Goal: Task Accomplishment & Management: Manage account settings

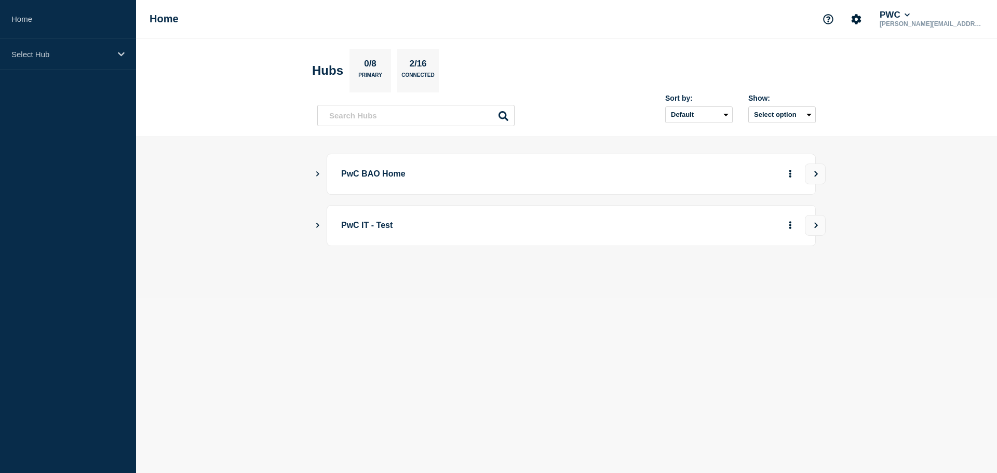
drag, startPoint x: 316, startPoint y: 177, endPoint x: 323, endPoint y: 177, distance: 6.8
click at [316, 177] on button "Show Connected Hubs" at bounding box center [317, 174] width 5 height 8
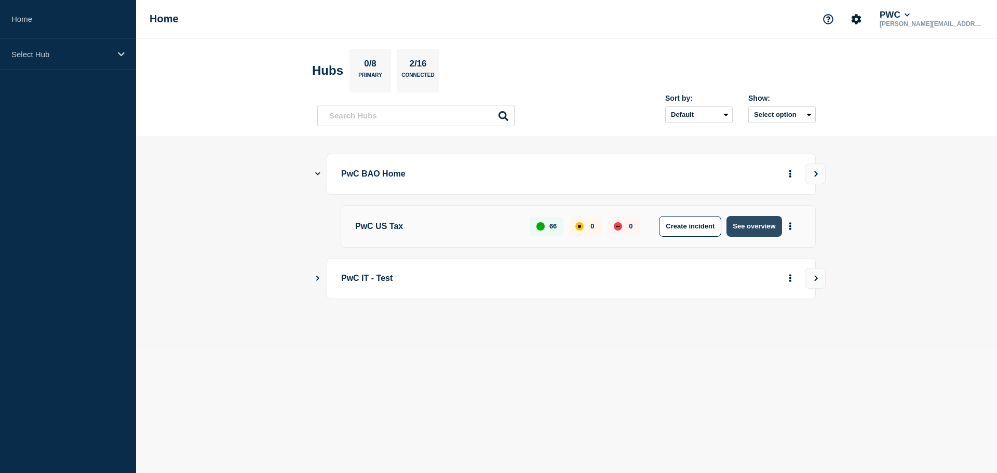
click at [746, 226] on button "See overview" at bounding box center [753, 226] width 55 height 21
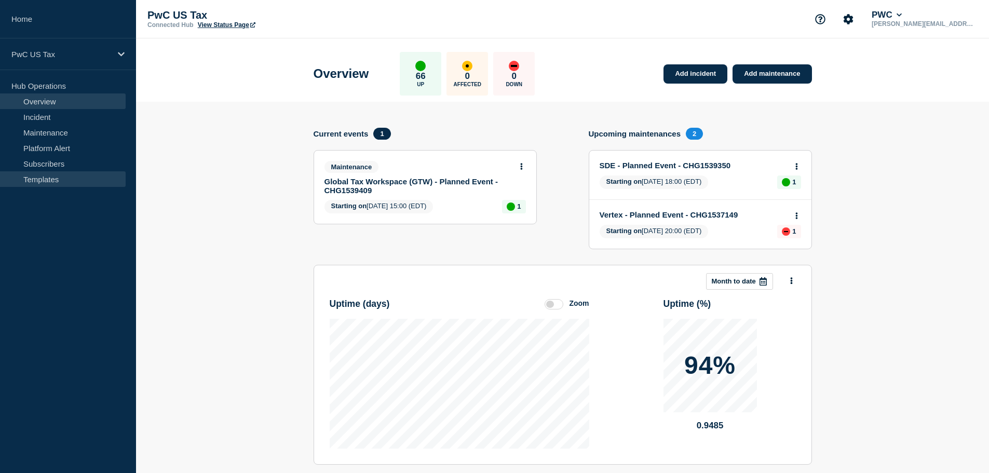
click at [43, 176] on link "Templates" at bounding box center [63, 179] width 126 height 16
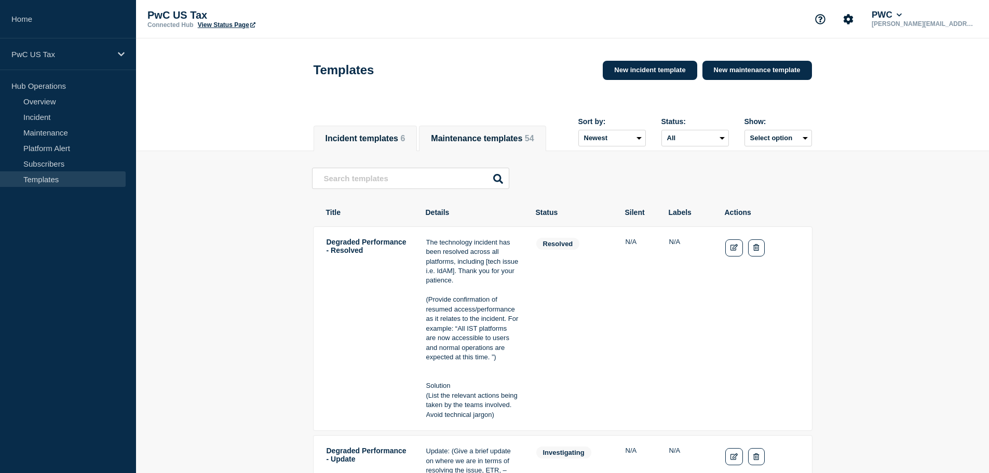
click at [476, 139] on button "Maintenance templates 54" at bounding box center [482, 138] width 103 height 9
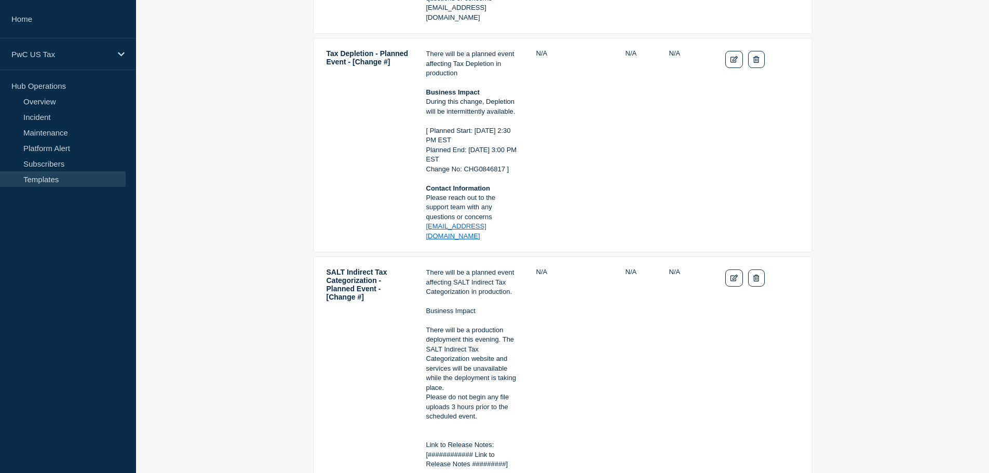
scroll to position [987, 0]
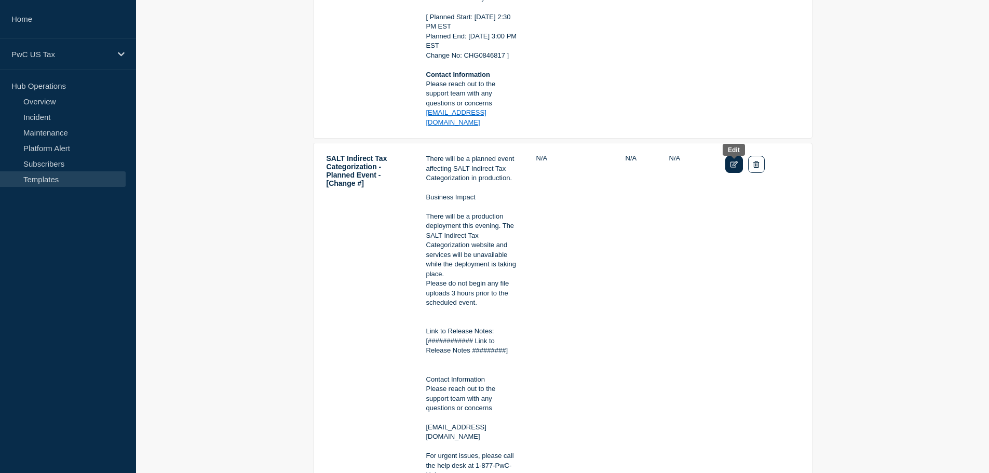
click at [738, 165] on icon "Edit" at bounding box center [735, 164] width 8 height 7
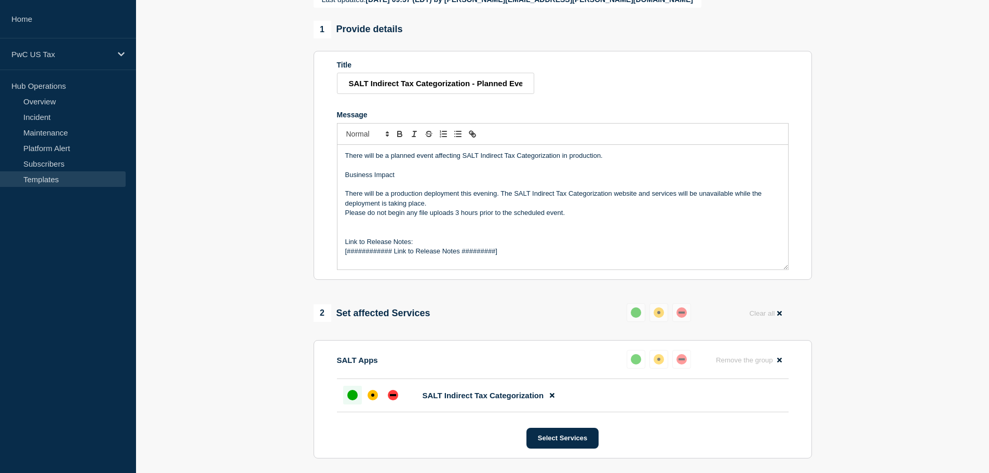
scroll to position [26, 0]
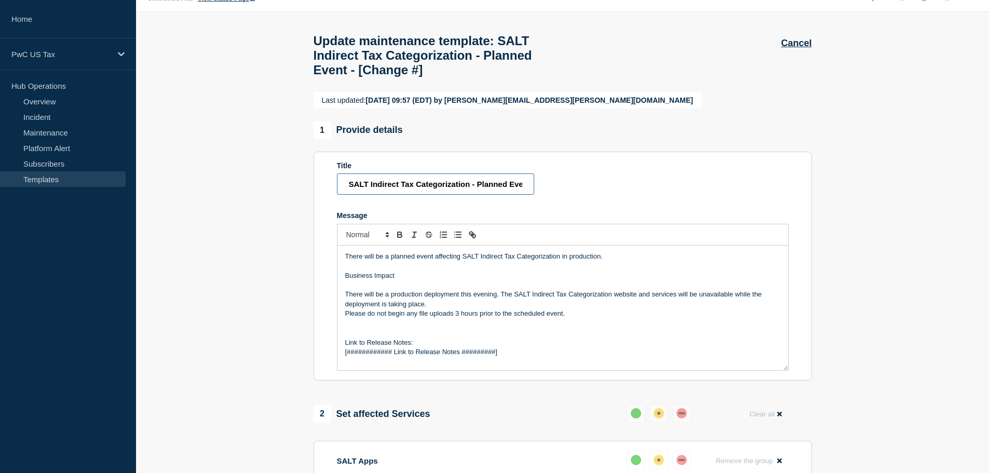
drag, startPoint x: 371, startPoint y: 190, endPoint x: 276, endPoint y: 183, distance: 95.3
click at [277, 183] on section "Last updated: 2025-08-21 09:57 (EDT) by matthew.tighe@pwc.com 1 Provide details…" at bounding box center [562, 480] width 853 height 776
click at [517, 194] on input "Indirect Tax Categorization - Planned Event - [Change #]" at bounding box center [435, 183] width 197 height 21
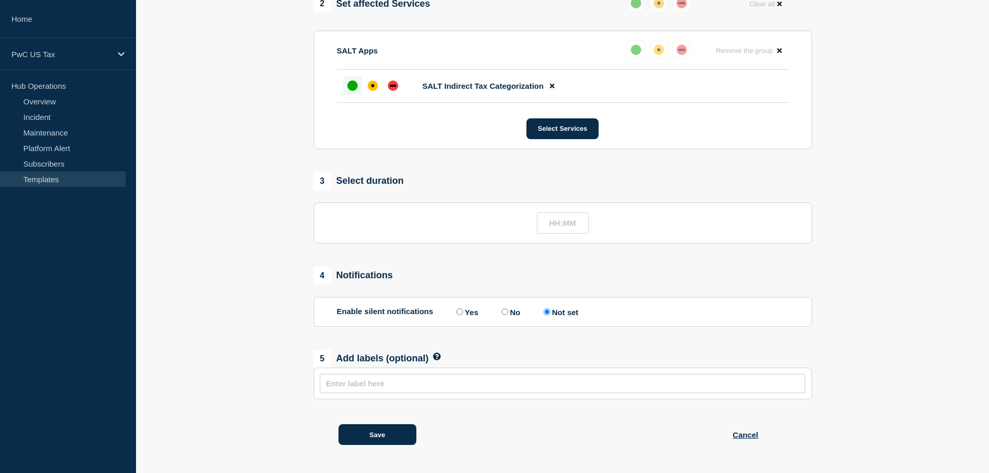
scroll to position [444, 0]
type input "Indirect Tax Categorization - Planned Event - [Change #]"
click at [384, 430] on button "Save" at bounding box center [378, 434] width 78 height 21
